Goal: Check status: Check status

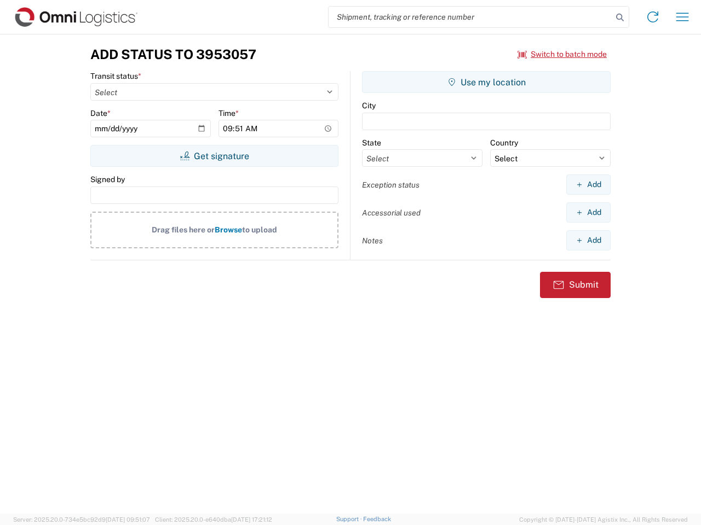
click at [470, 17] on input "search" at bounding box center [470, 17] width 284 height 21
click at [620, 18] on icon at bounding box center [619, 17] width 15 height 15
click at [652, 17] on icon at bounding box center [653, 17] width 18 height 18
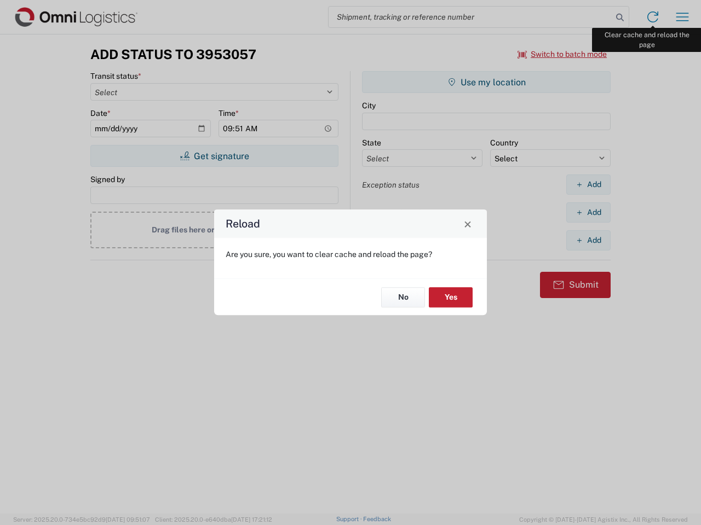
click at [682, 17] on div "Reload Are you sure, you want to clear cache and reload the page? No Yes" at bounding box center [350, 262] width 701 height 525
click at [562, 54] on div "Reload Are you sure, you want to clear cache and reload the page? No Yes" at bounding box center [350, 262] width 701 height 525
click at [214, 156] on div "Reload Are you sure, you want to clear cache and reload the page? No Yes" at bounding box center [350, 262] width 701 height 525
click at [486, 82] on div "Reload Are you sure, you want to clear cache and reload the page? No Yes" at bounding box center [350, 262] width 701 height 525
click at [588, 184] on div "Reload Are you sure, you want to clear cache and reload the page? No Yes" at bounding box center [350, 262] width 701 height 525
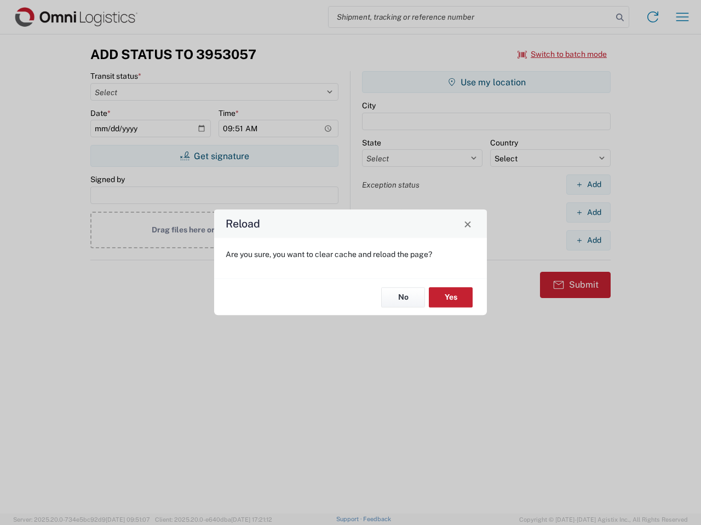
click at [588, 212] on div "Reload Are you sure, you want to clear cache and reload the page? No Yes" at bounding box center [350, 262] width 701 height 525
click at [588, 240] on div "Reload Are you sure, you want to clear cache and reload the page? No Yes" at bounding box center [350, 262] width 701 height 525
